Goal: Information Seeking & Learning: Check status

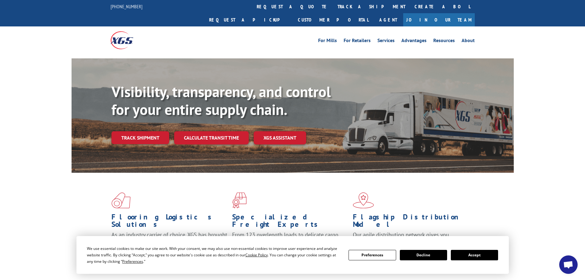
drag, startPoint x: 282, startPoint y: 6, endPoint x: 304, endPoint y: 17, distance: 23.8
click at [333, 6] on link "track a shipment" at bounding box center [371, 6] width 77 height 13
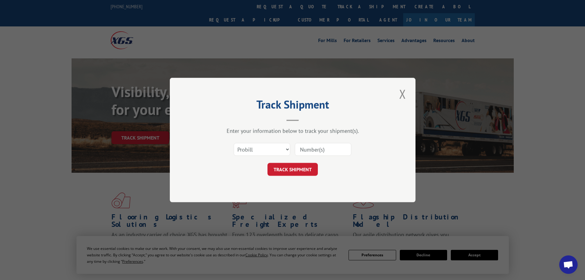
click at [326, 147] on input at bounding box center [323, 149] width 57 height 13
paste input "17509244"
type input "17509244"
click at [302, 168] on button "TRACK SHIPMENT" at bounding box center [293, 169] width 50 height 13
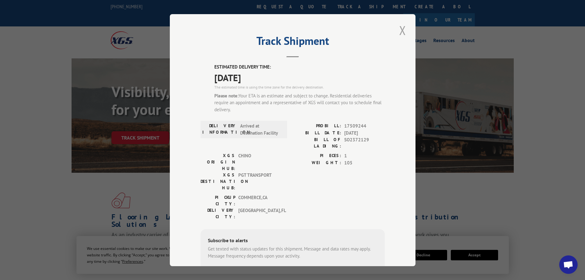
click at [402, 34] on button "Close modal" at bounding box center [403, 30] width 10 height 17
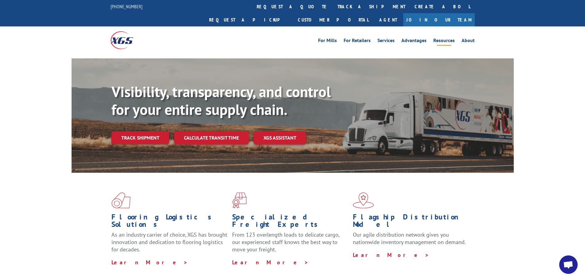
click at [440, 38] on link "Resources" at bounding box center [445, 41] width 22 height 7
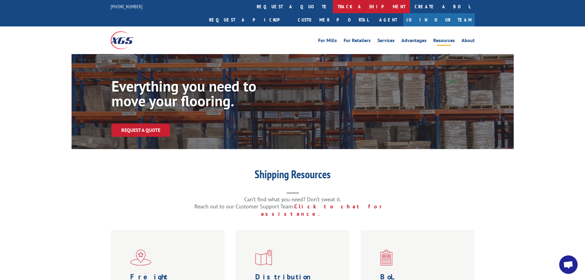
click at [333, 6] on link "track a shipment" at bounding box center [371, 6] width 77 height 13
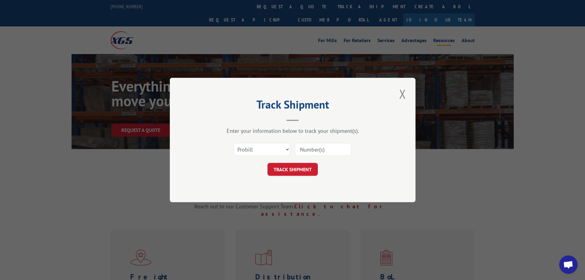
click at [300, 140] on div "Select category... Probill BOL PO" at bounding box center [293, 149] width 184 height 20
drag, startPoint x: 305, startPoint y: 151, endPoint x: 303, endPoint y: 158, distance: 7.2
click at [305, 151] on input at bounding box center [323, 149] width 57 height 13
paste input "17499111"
type input "17499111"
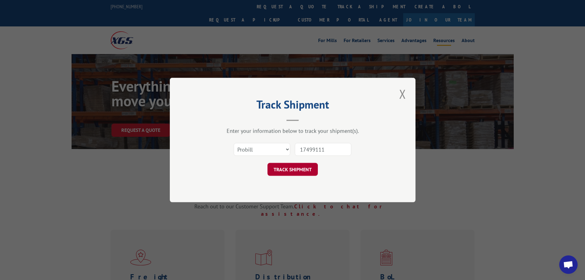
click at [298, 168] on button "TRACK SHIPMENT" at bounding box center [293, 169] width 50 height 13
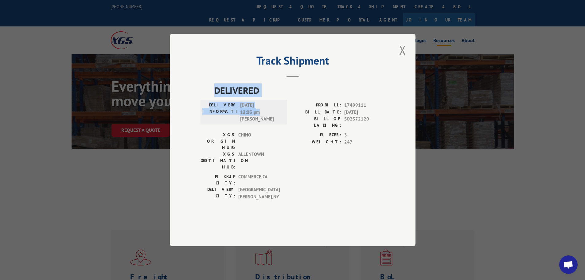
drag, startPoint x: 263, startPoint y: 132, endPoint x: 206, endPoint y: 103, distance: 63.2
click at [206, 103] on div "DELIVERED DELIVERY INFORMATION: [DATE] 12:23 pm [PERSON_NAME]: 17499111 BILL DA…" at bounding box center [293, 143] width 184 height 120
drag, startPoint x: 257, startPoint y: 135, endPoint x: 206, endPoint y: 93, distance: 66.2
click at [206, 96] on div "Track Shipment DELIVERED DELIVERY INFORMATION: [DATE] 12:23 pm [PERSON_NAME]: 1…" at bounding box center [293, 140] width 246 height 212
copy div "DELIVERED DELIVERY INFORMATION: [DATE] 12:23 pm [PERSON_NAME]"
